Goal: Check status: Check status

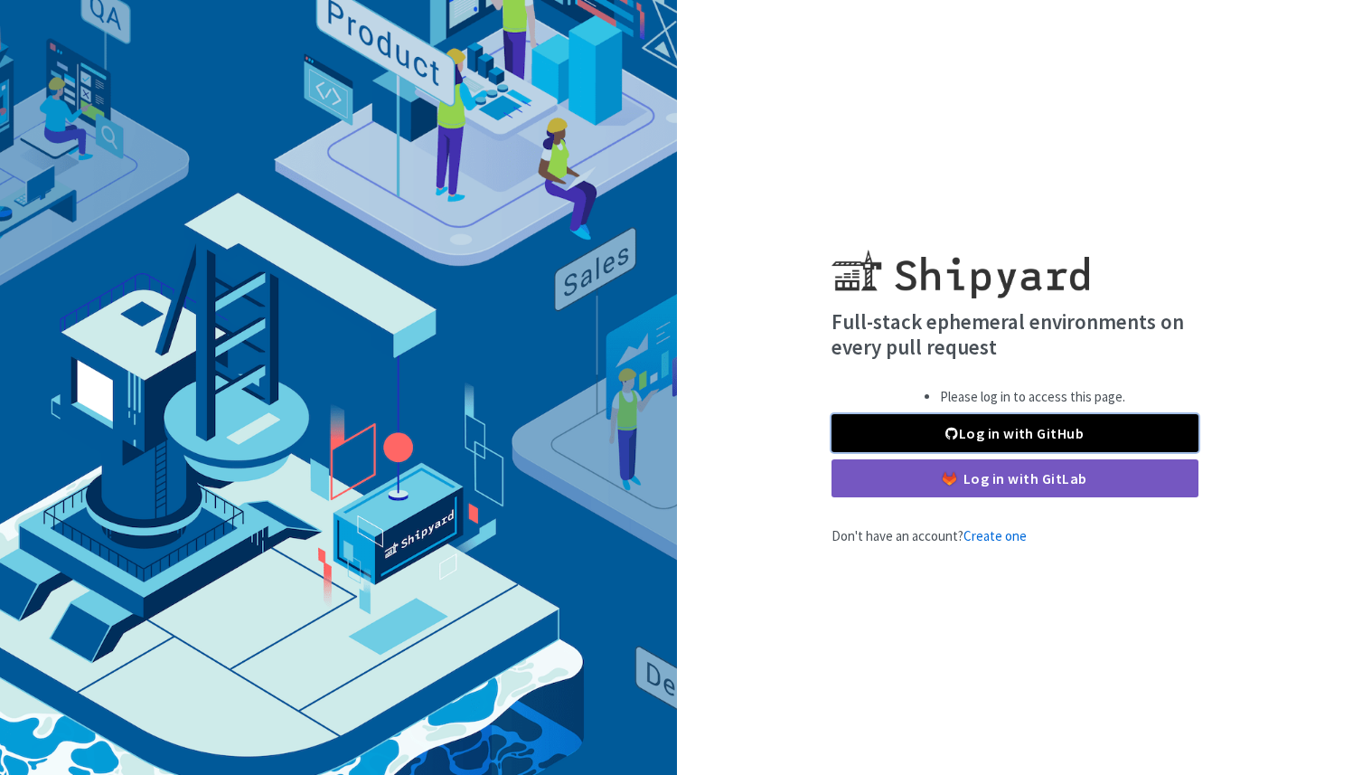
click at [961, 429] on link "Log in with GitHub" at bounding box center [1015, 433] width 367 height 38
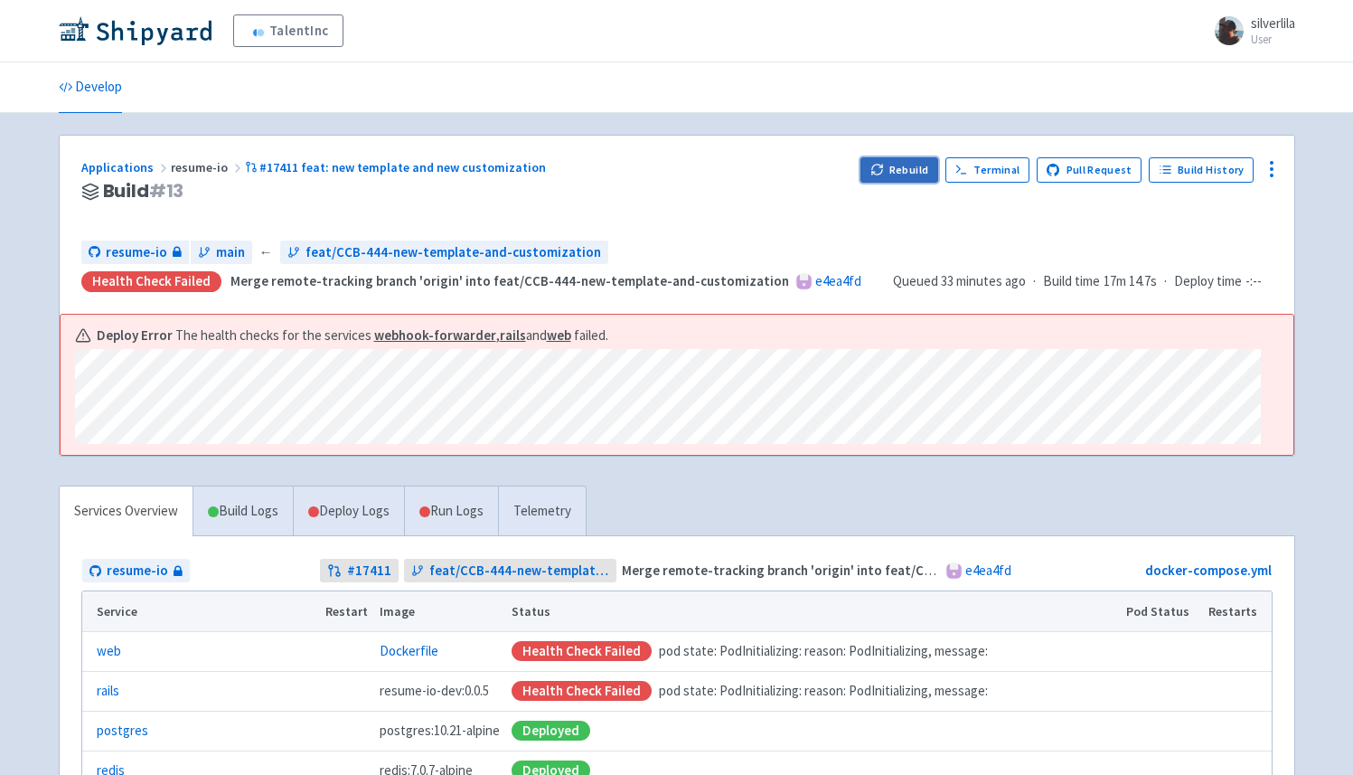
click at [909, 172] on button "Rebuild" at bounding box center [900, 169] width 78 height 25
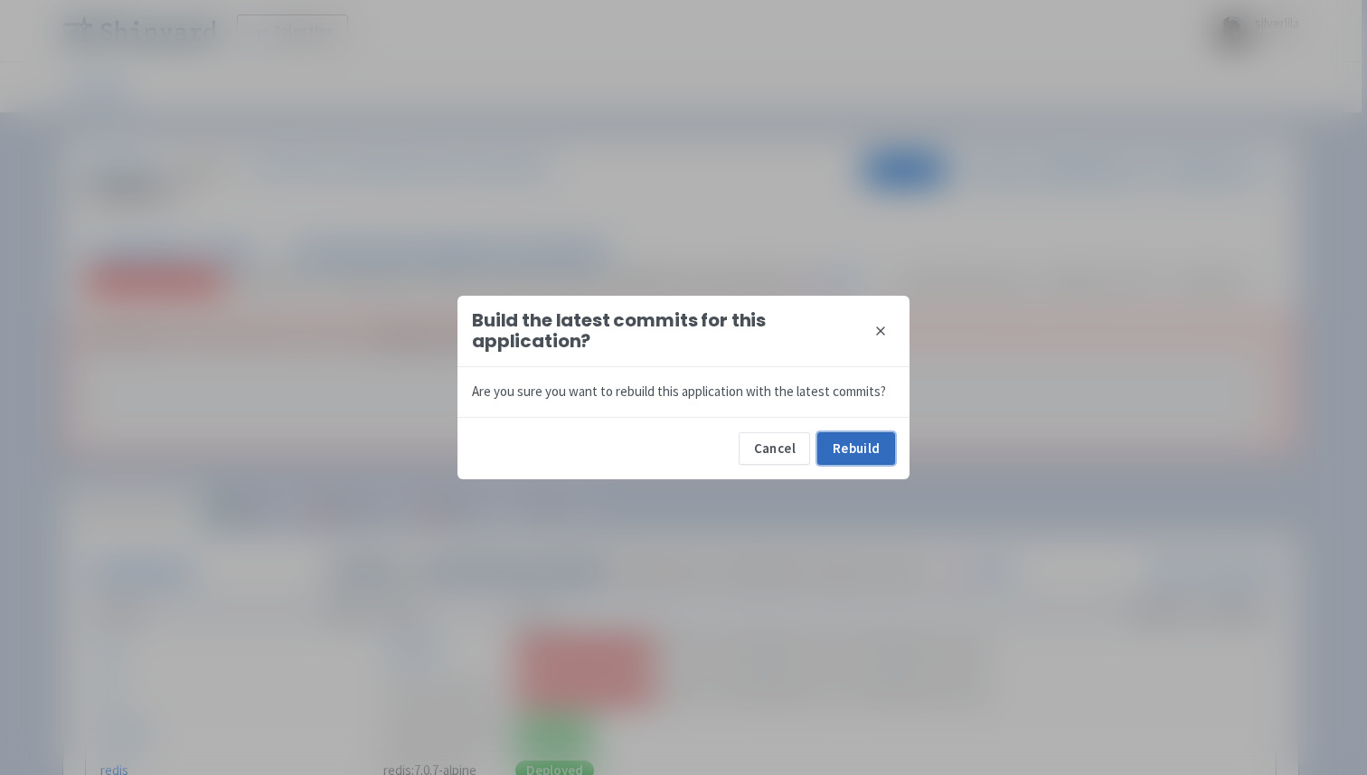
click at [871, 458] on button "Rebuild" at bounding box center [856, 448] width 78 height 33
